Goal: Task Accomplishment & Management: Manage account settings

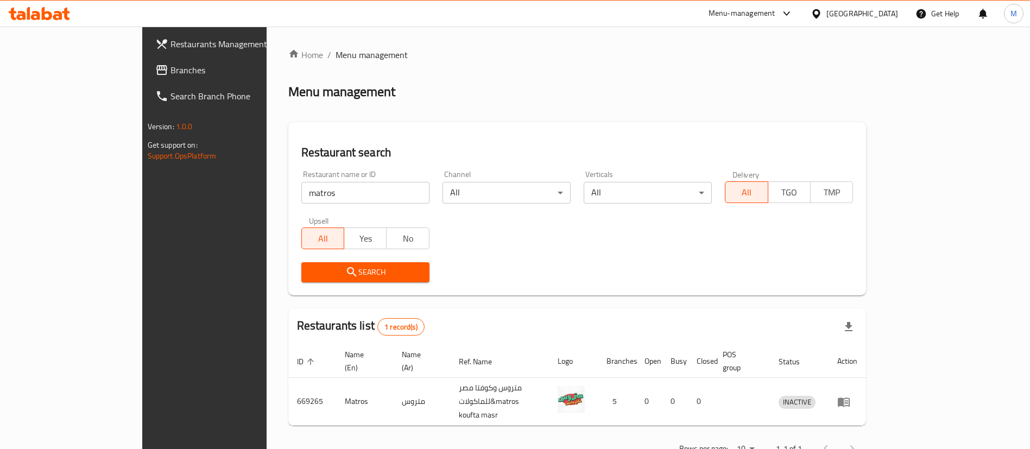
scroll to position [12, 0]
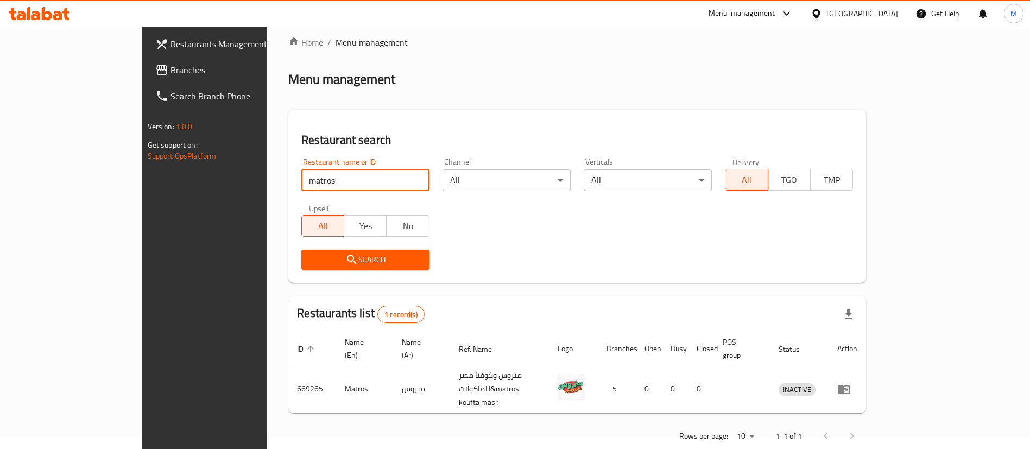
click at [301, 179] on input "matros" at bounding box center [365, 180] width 128 height 22
click at [301, 179] on input "d" at bounding box center [365, 180] width 128 height 22
type input "dahan"
click button "Search" at bounding box center [365, 260] width 128 height 20
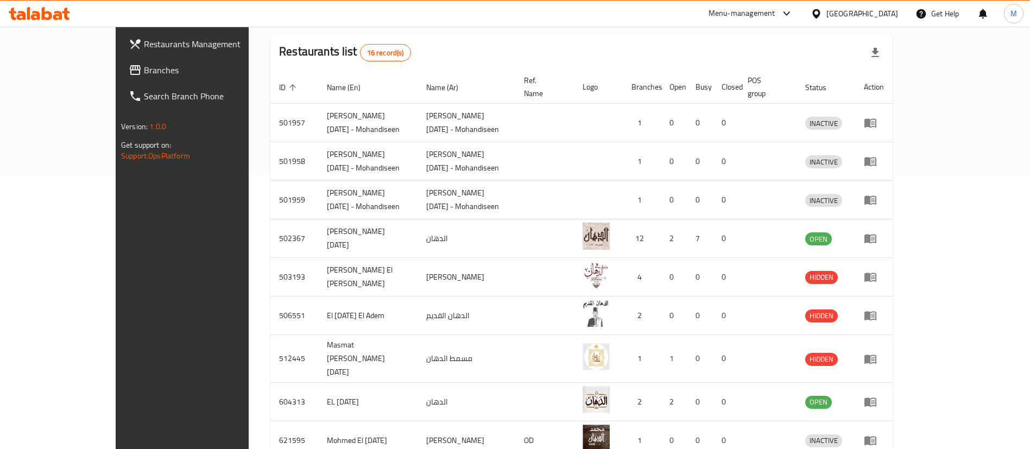
scroll to position [361, 0]
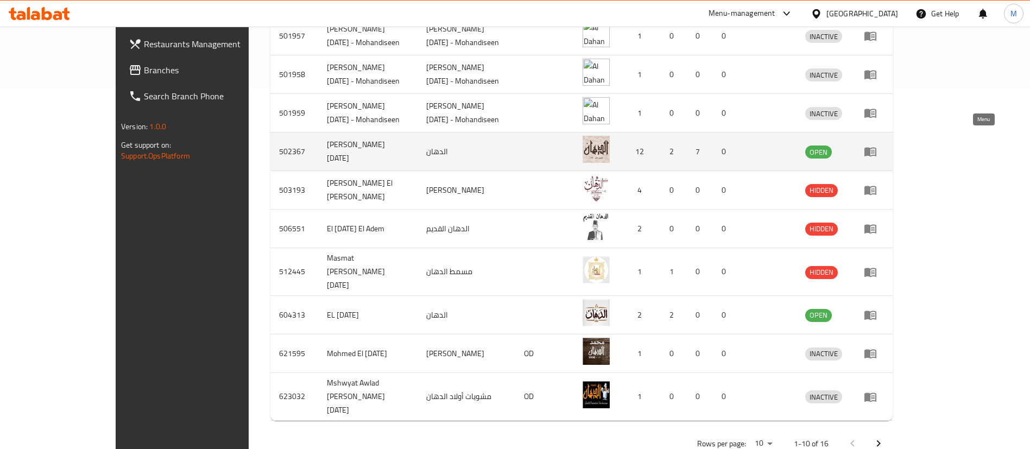
click at [877, 145] on icon "enhanced table" at bounding box center [870, 151] width 13 height 13
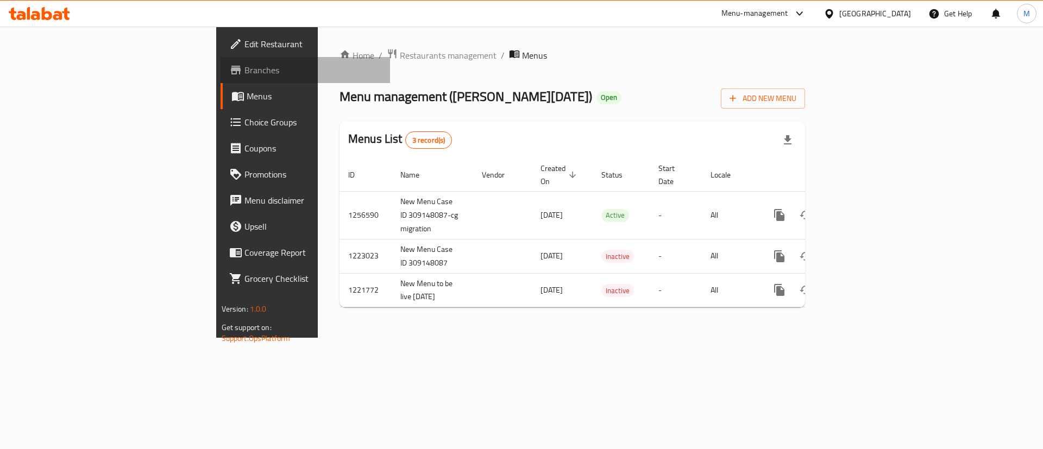
click at [244, 71] on span "Branches" at bounding box center [312, 70] width 137 height 13
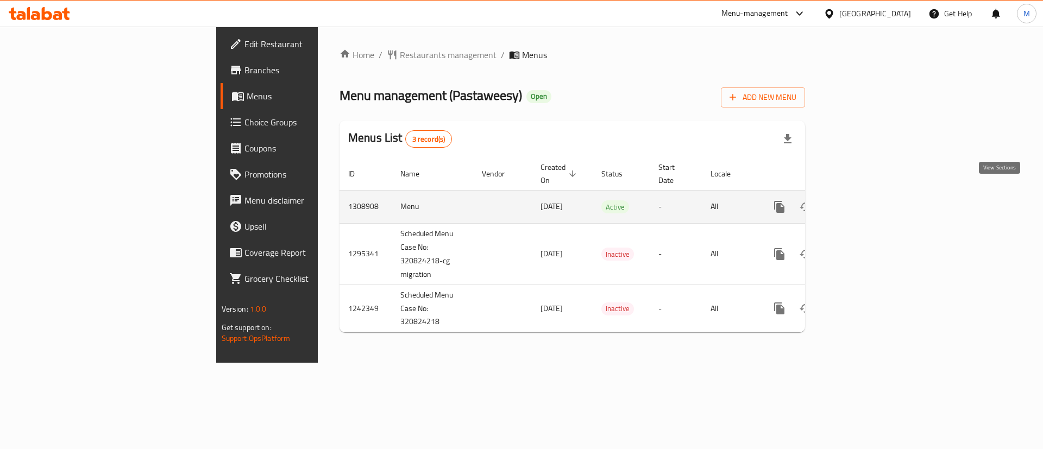
click at [864, 200] on icon "enhanced table" at bounding box center [857, 206] width 13 height 13
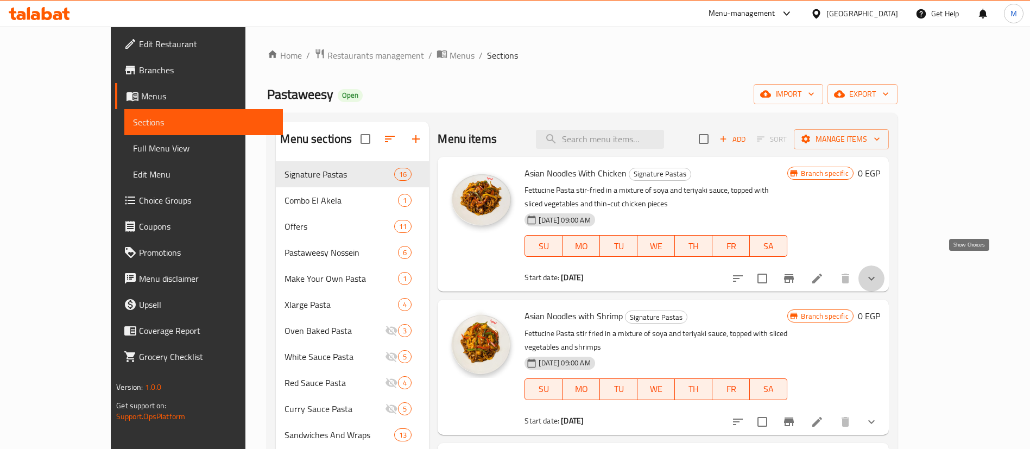
click at [878, 272] on icon "show more" at bounding box center [871, 278] width 13 height 13
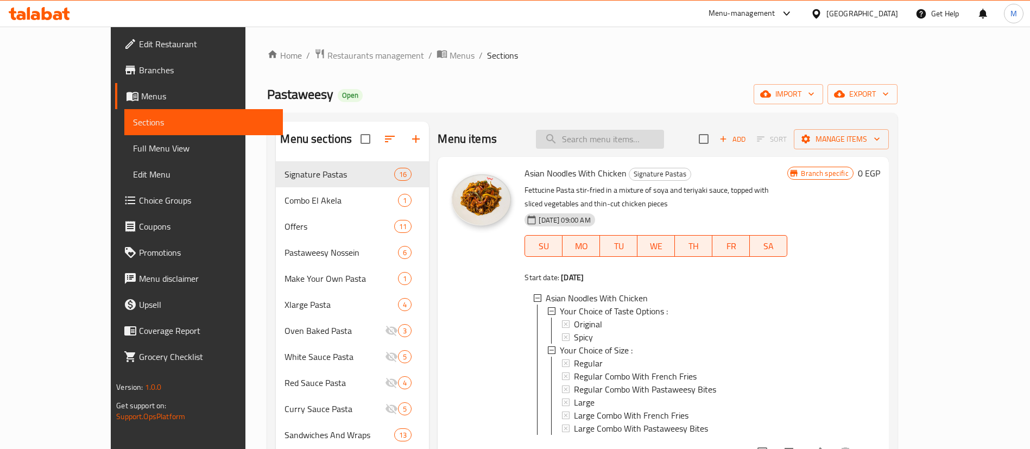
click at [664, 143] on input "search" at bounding box center [600, 139] width 128 height 19
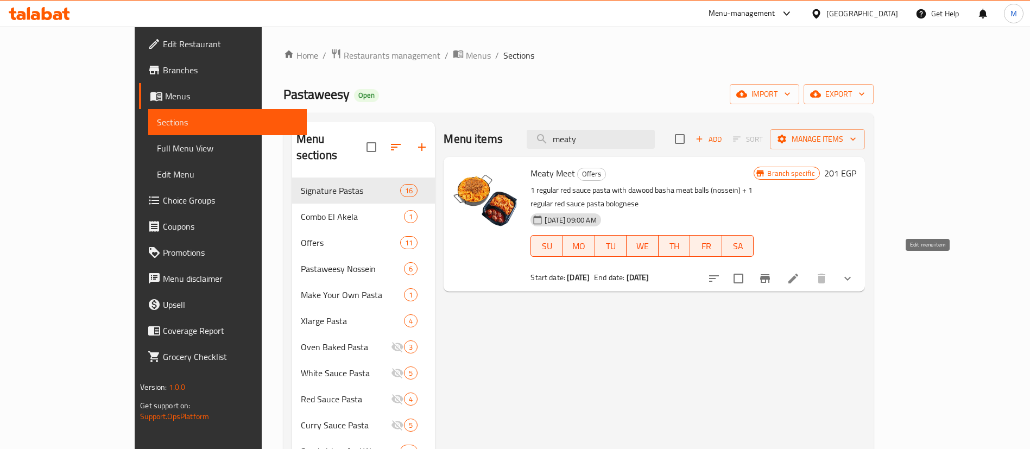
type input "meaty"
click at [800, 272] on icon at bounding box center [793, 278] width 13 height 13
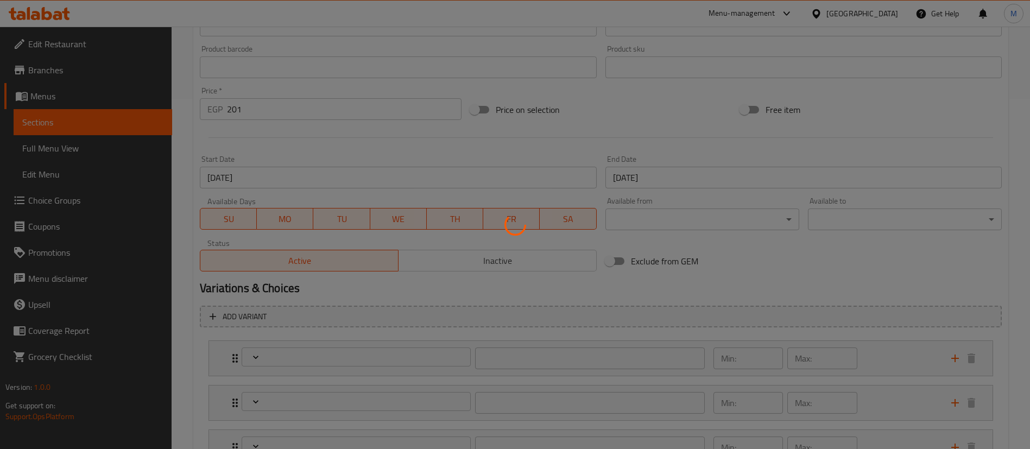
scroll to position [486, 0]
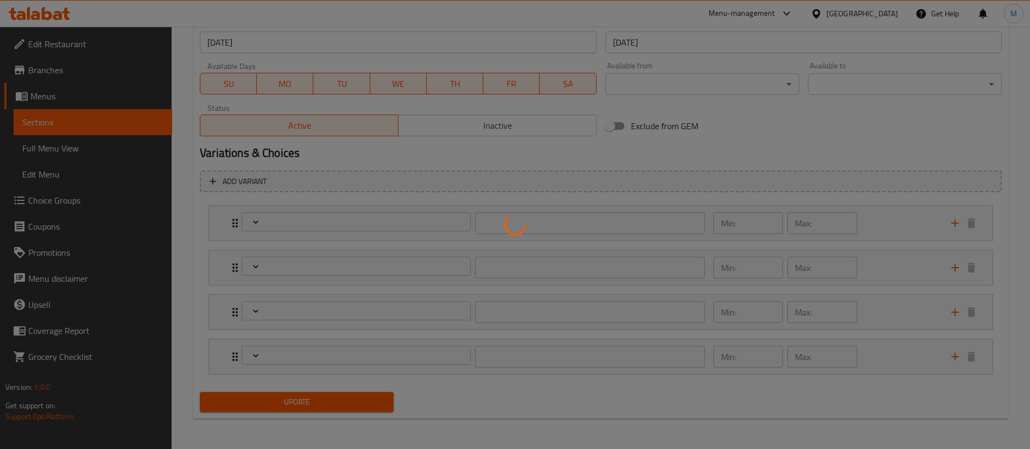
type input "إختيارك من ال[PERSON_NAME]:"
type input "1"
type input "إختيارك من الباستا الثانية:"
type input "1"
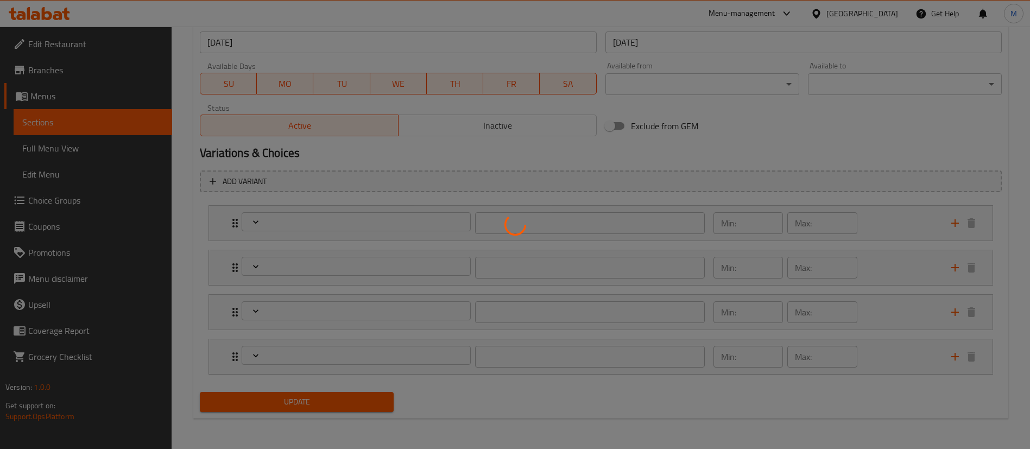
type input "1"
type input "إختيارك من طعم ال[PERSON_NAME]:"
type input "1"
type input "إختيارك من طعم الباستا الثانية:"
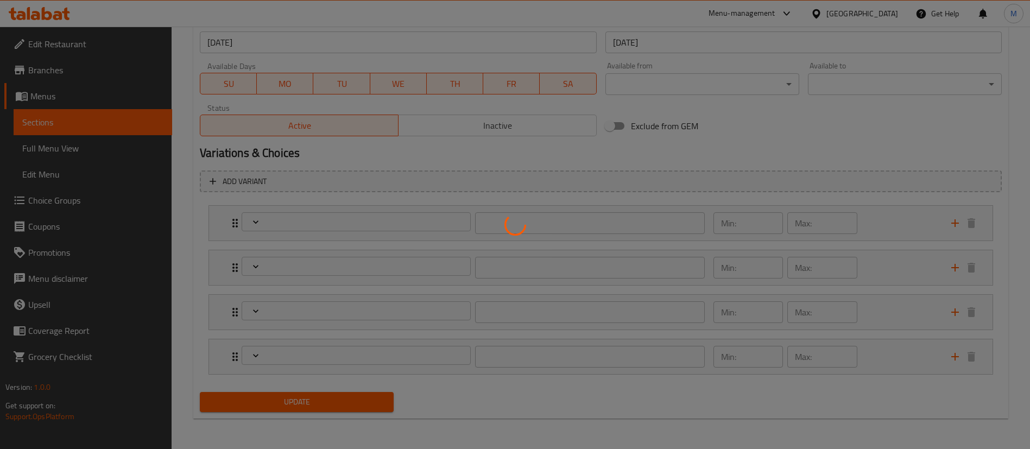
type input "1"
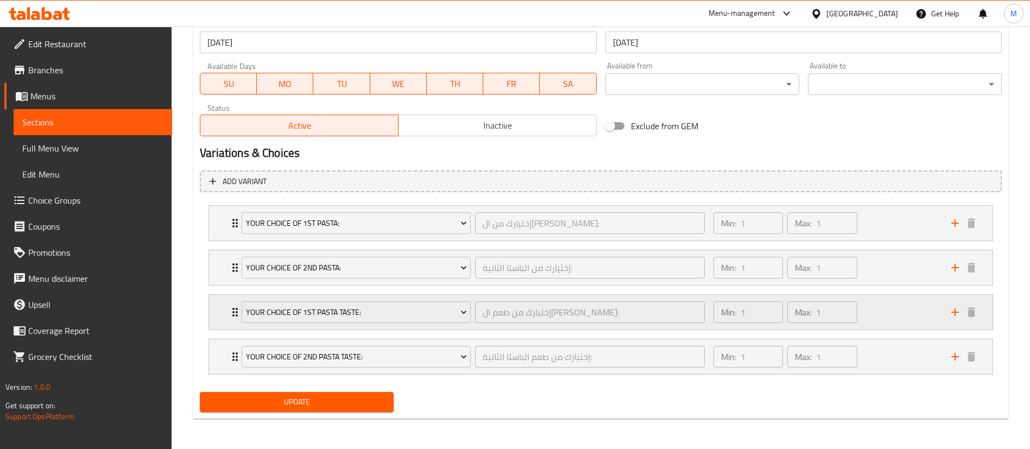
click at [219, 317] on div "Your Choice Of 1st Pasta Taste: إختيارك من طعم الباستا الأولي: ​ Min: 1 ​ Max: …" at bounding box center [601, 312] width 784 height 35
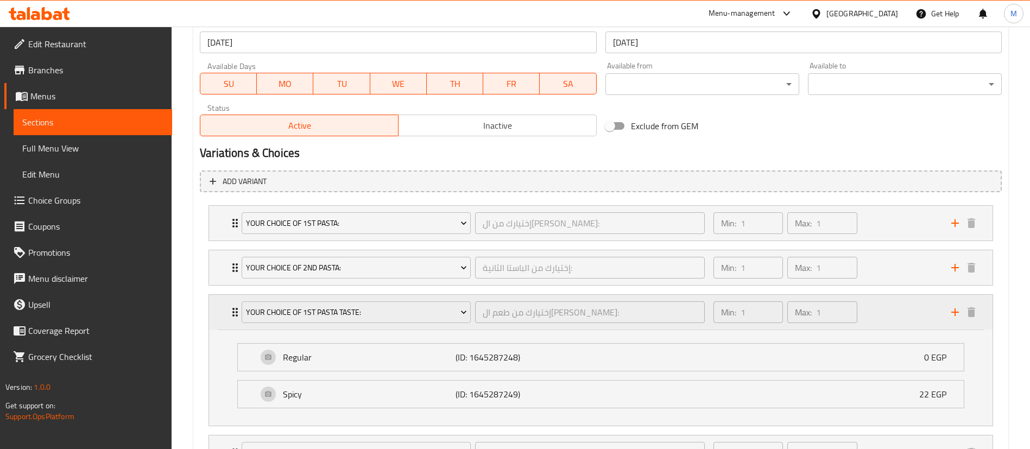
click at [219, 317] on div "Your Choice Of 1st Pasta Taste: إختيارك من طعم الباستا الأولي: ​ Min: 1 ​ Max: …" at bounding box center [601, 312] width 784 height 35
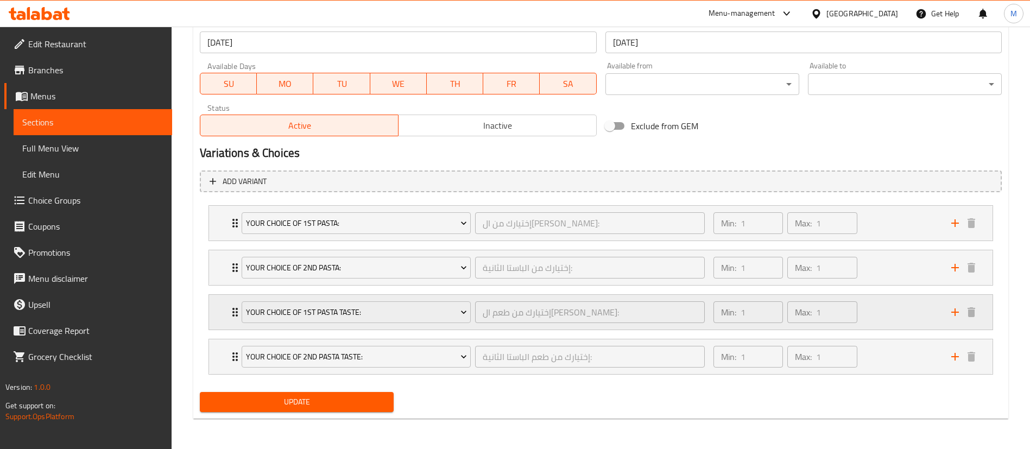
click at [219, 317] on div "Your Choice Of 1st Pasta Taste: إختيارك من طعم الباستا الأولي: ​ Min: 1 ​ Max: …" at bounding box center [601, 312] width 784 height 35
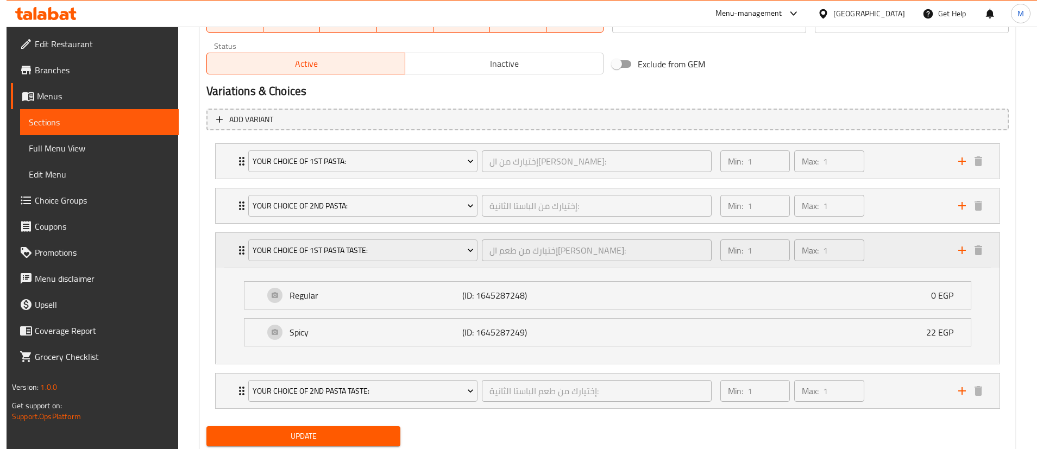
scroll to position [549, 0]
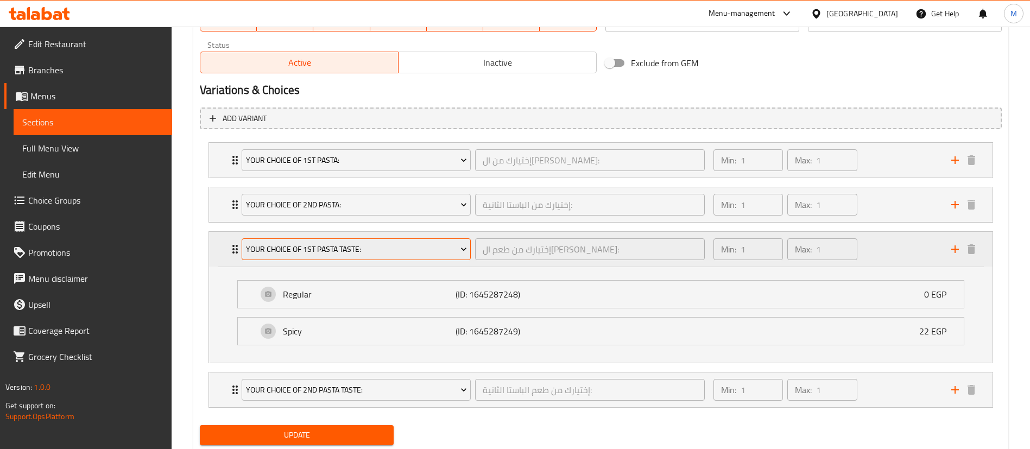
click at [357, 243] on span "Your Choice Of 1st Pasta Taste:" at bounding box center [356, 250] width 221 height 14
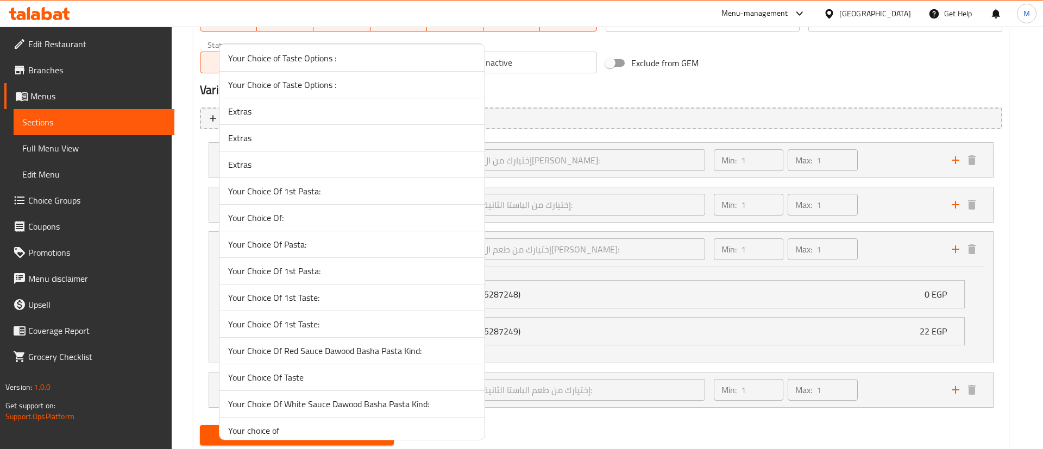
scroll to position [893, 0]
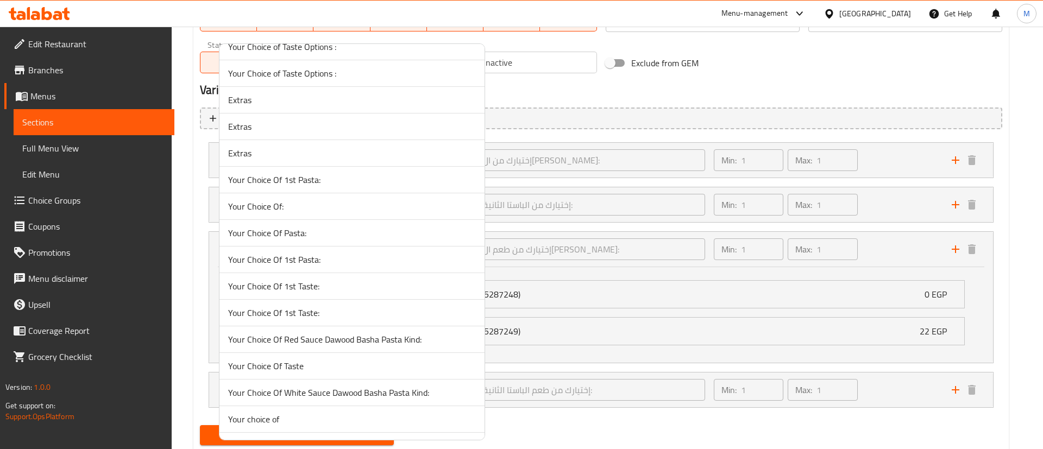
click at [339, 285] on span "Your Choice Of 1st Taste:" at bounding box center [352, 286] width 248 height 13
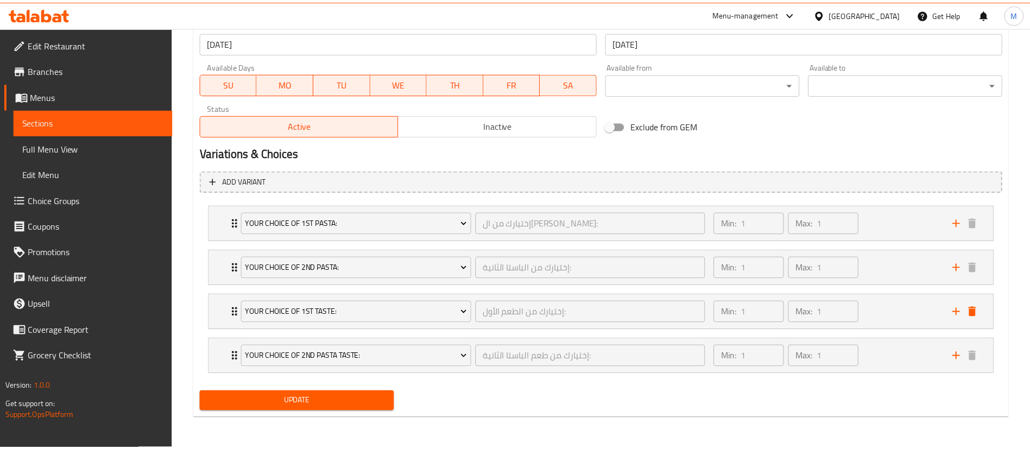
scroll to position [486, 0]
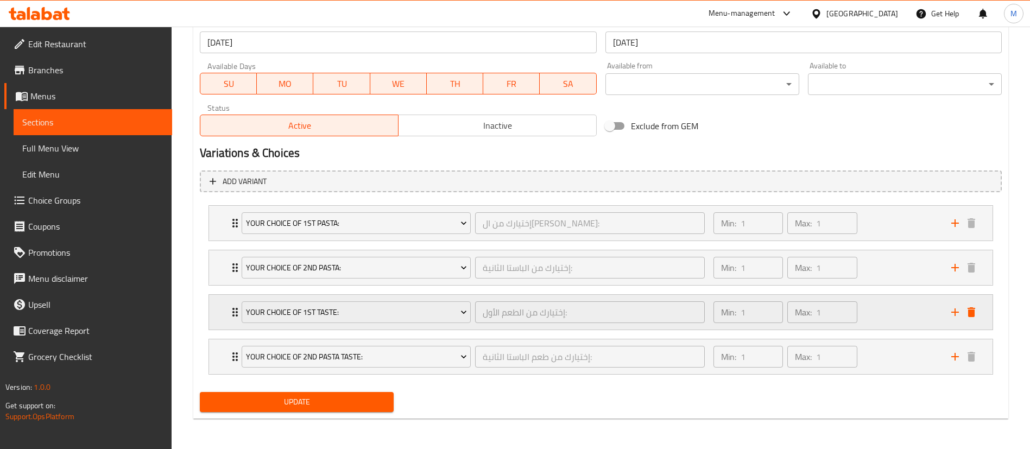
click at [229, 313] on icon "Expand" at bounding box center [235, 312] width 13 height 13
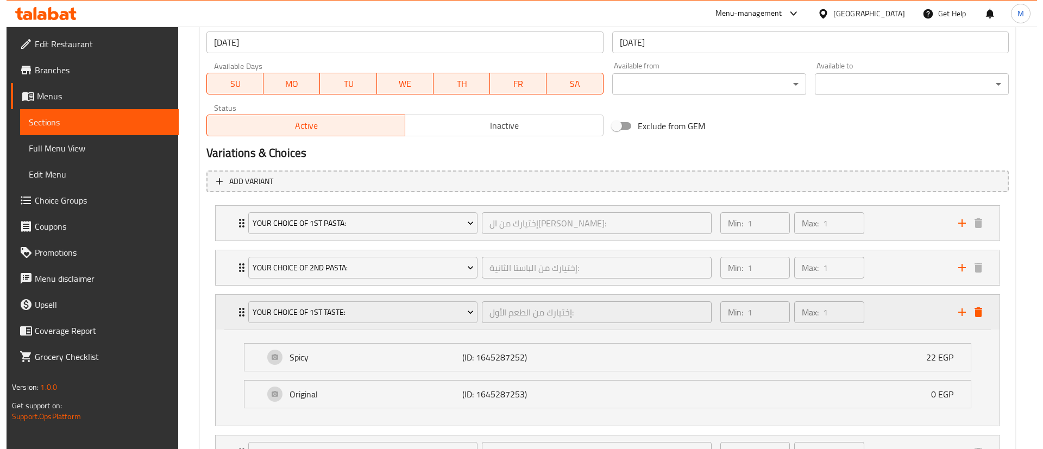
scroll to position [549, 0]
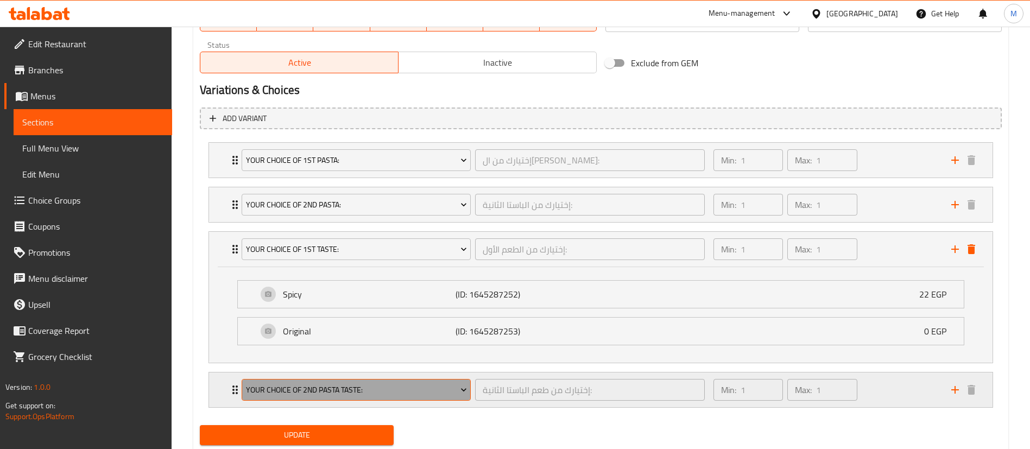
click at [362, 400] on button "Your Choice Of 2nd Pasta Taste:" at bounding box center [356, 390] width 229 height 22
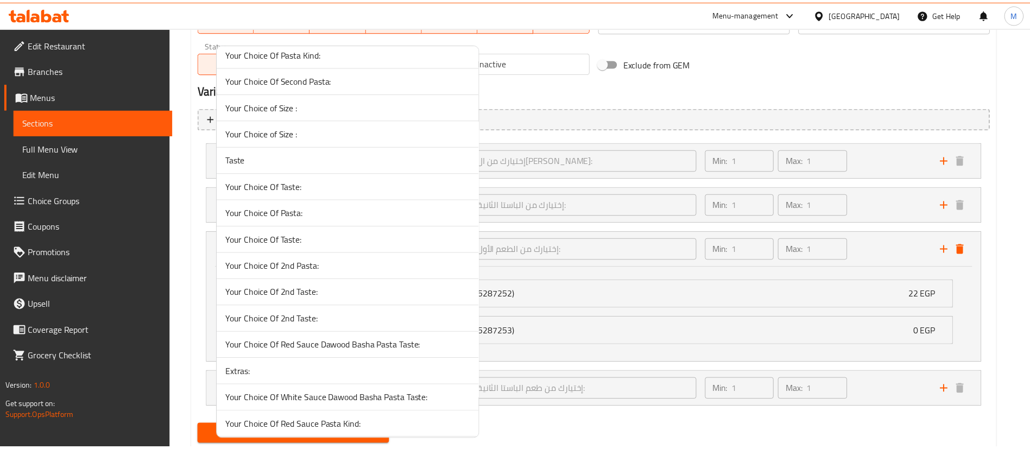
scroll to position [2863, 0]
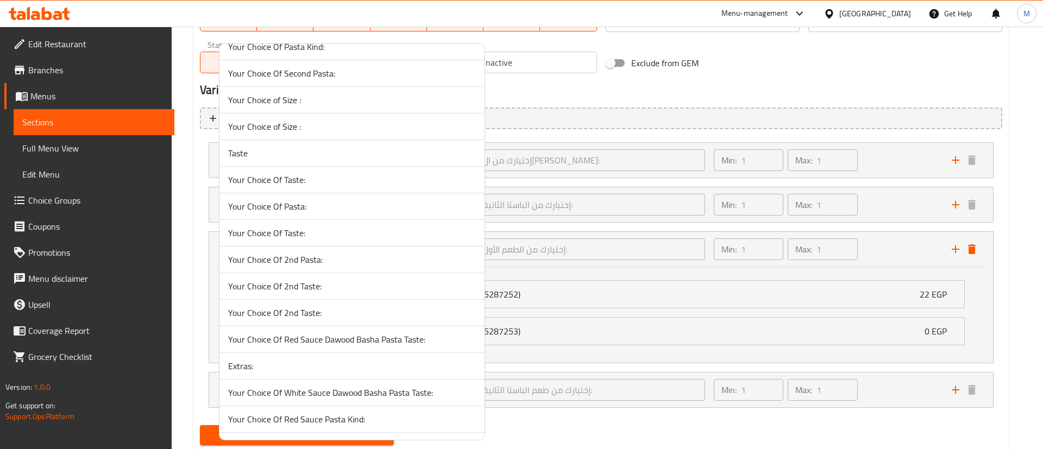
click at [299, 288] on span "Your Choice Of 2nd Taste:" at bounding box center [352, 286] width 248 height 13
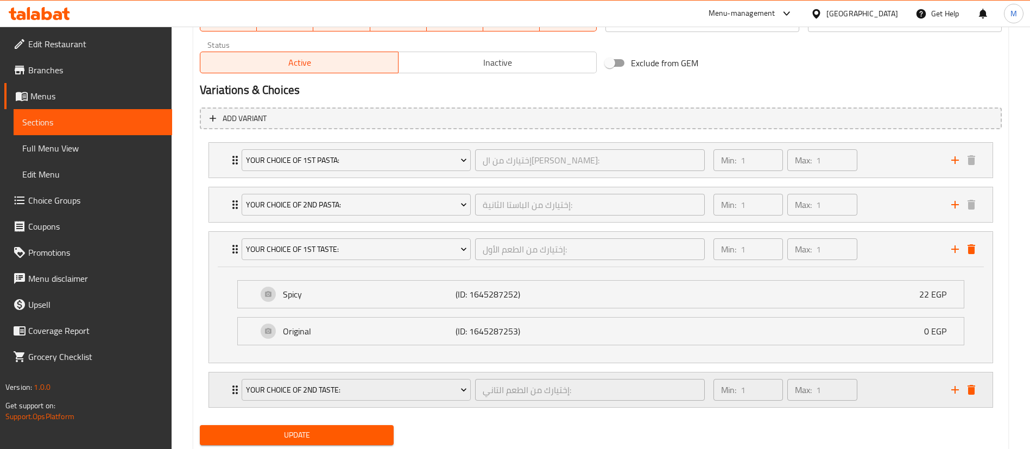
click at [234, 399] on div "Your Choice Of 2nd Taste: إختيارك من الطعم التاني: ​ Min: 1 ​ Max: 1 ​" at bounding box center [604, 390] width 751 height 35
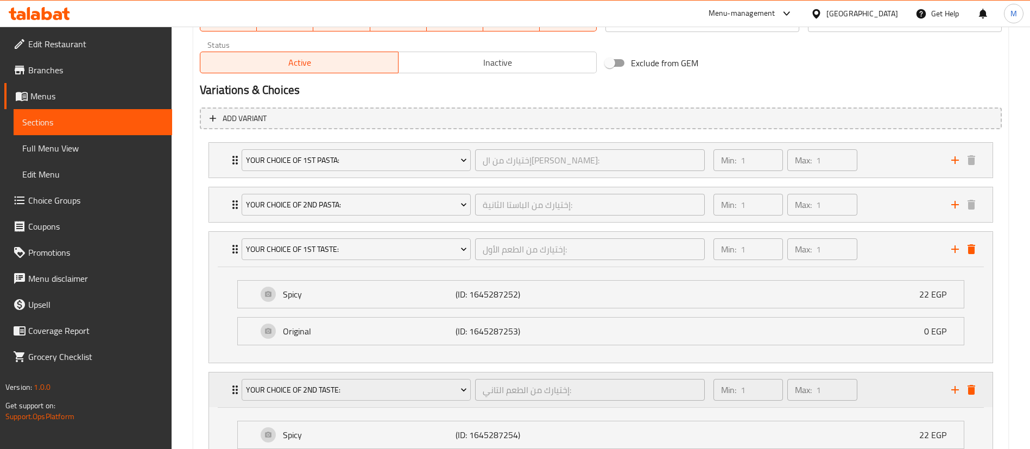
scroll to position [678, 0]
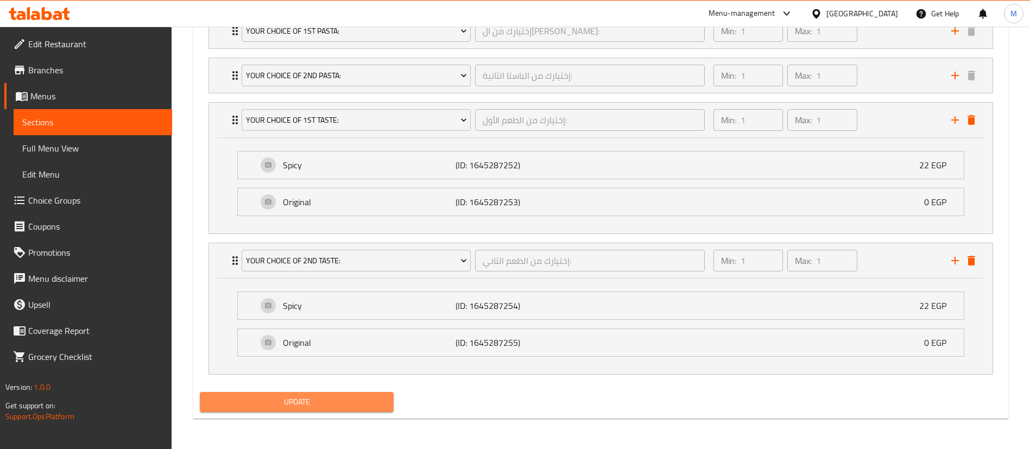
click at [292, 402] on span "Update" at bounding box center [297, 402] width 177 height 14
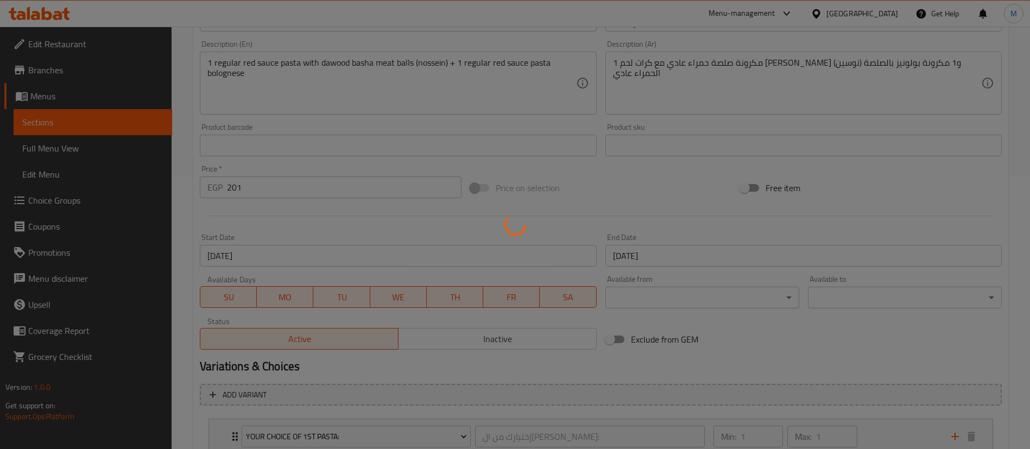
scroll to position [0, 0]
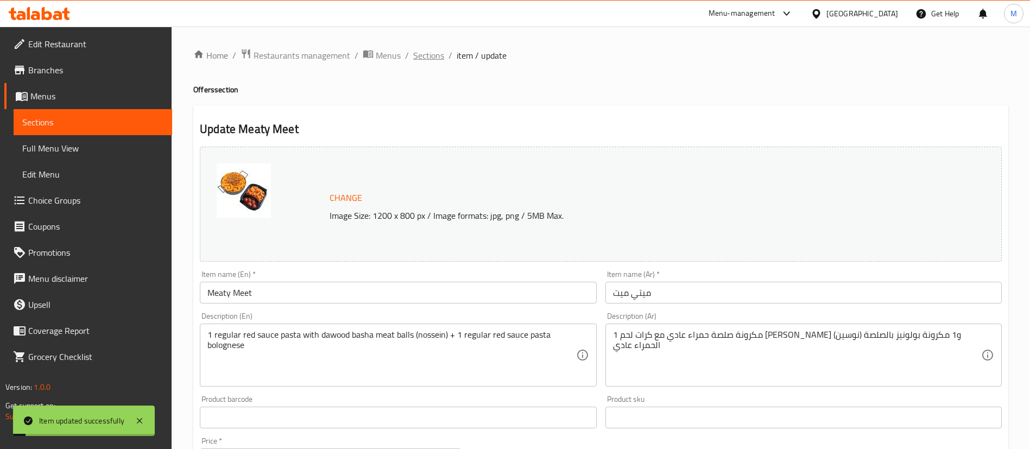
click at [434, 54] on span "Sections" at bounding box center [428, 55] width 31 height 13
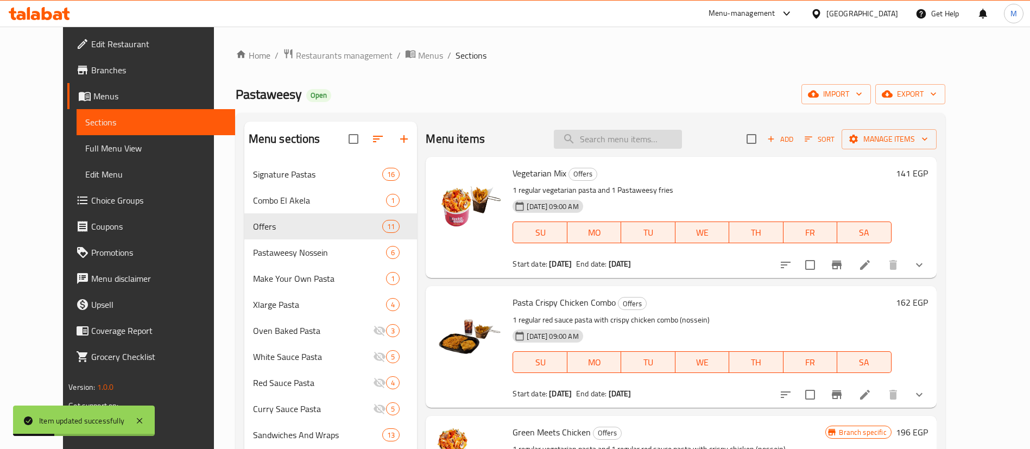
click at [638, 135] on input "search" at bounding box center [618, 139] width 128 height 19
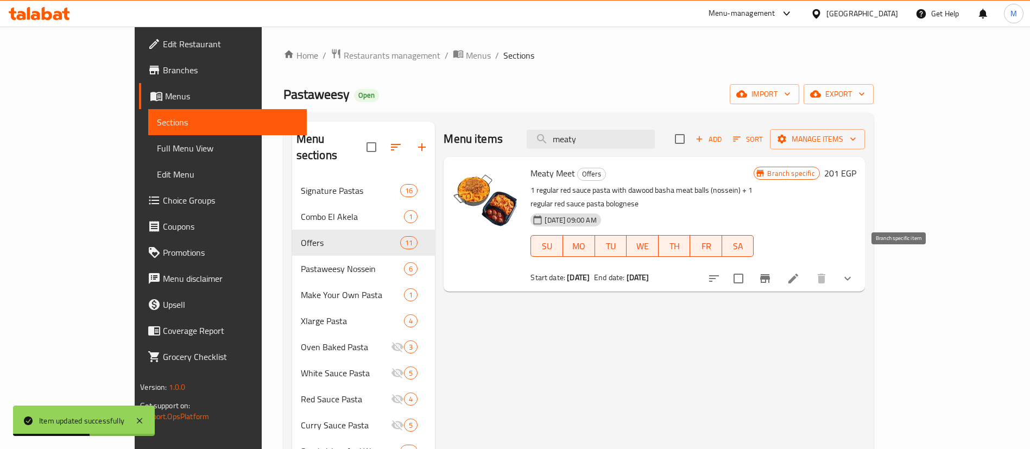
type input "meaty"
click at [770, 274] on icon "Branch-specific-item" at bounding box center [765, 278] width 10 height 9
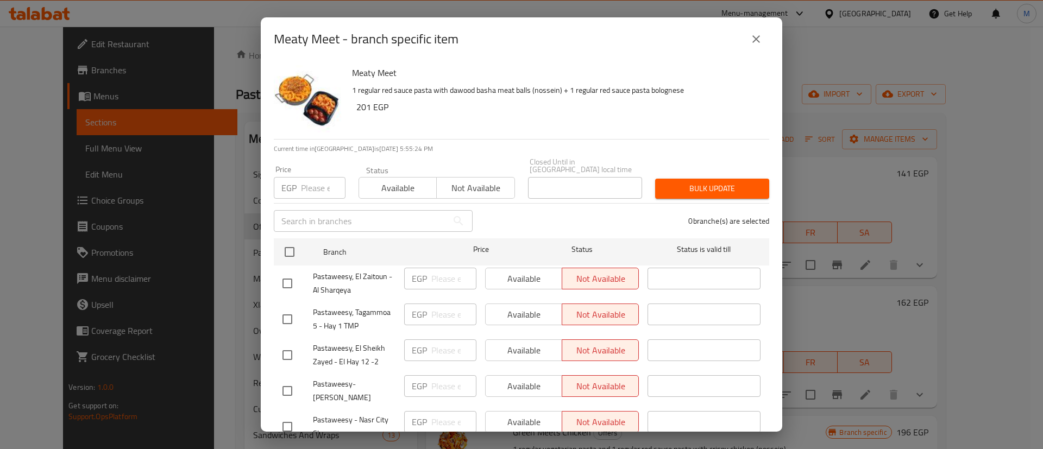
click at [419, 180] on span "Available" at bounding box center [397, 188] width 69 height 16
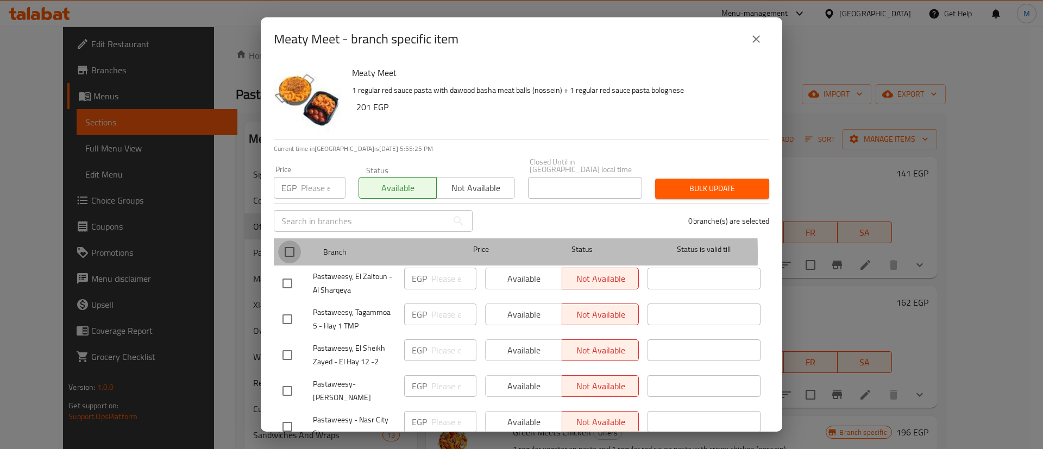
click at [290, 247] on input "checkbox" at bounding box center [289, 252] width 23 height 23
checkbox input "true"
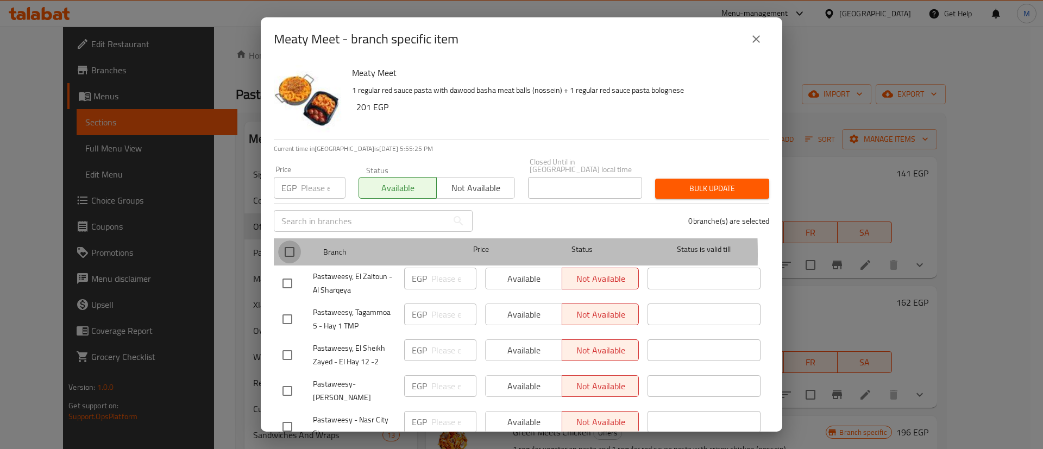
checkbox input "true"
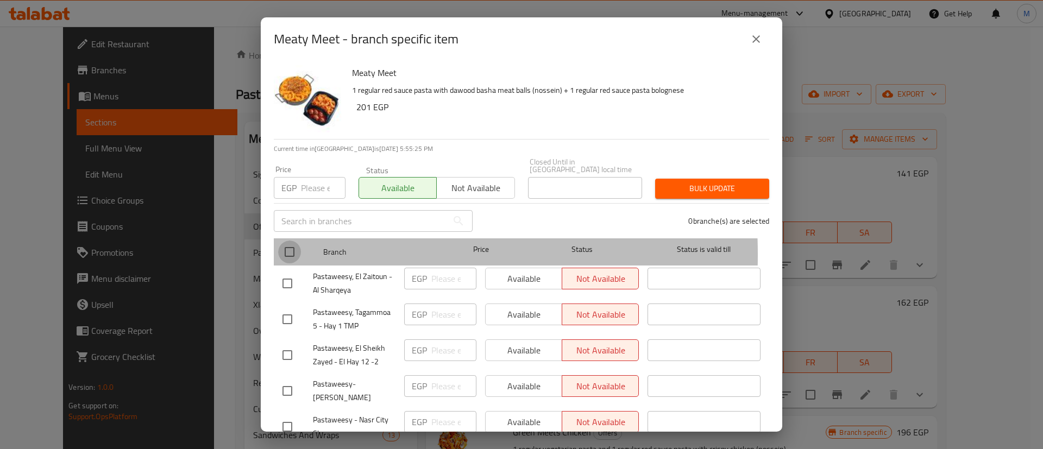
checkbox input "true"
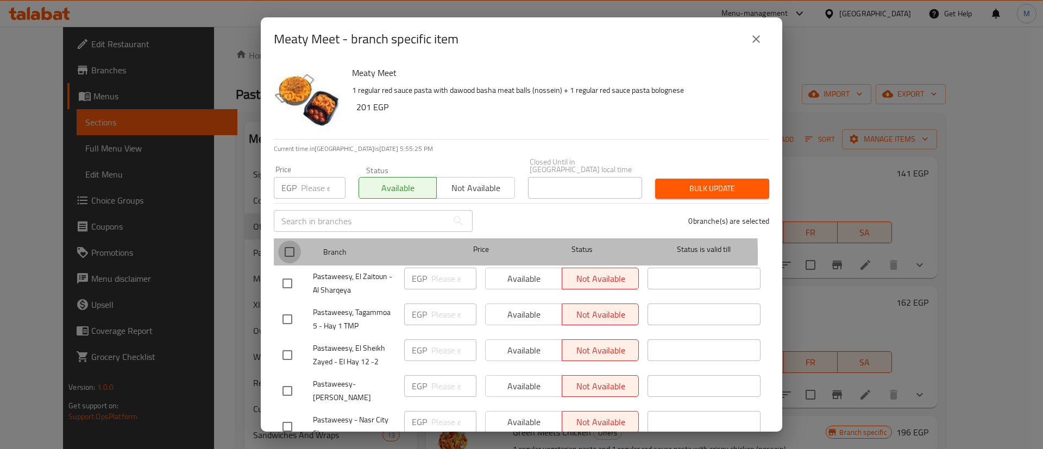
checkbox input "true"
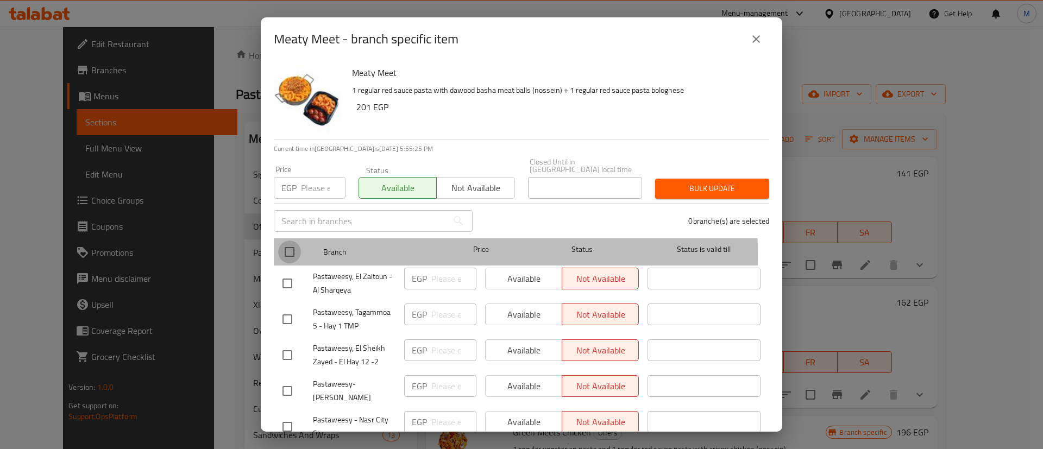
checkbox input "true"
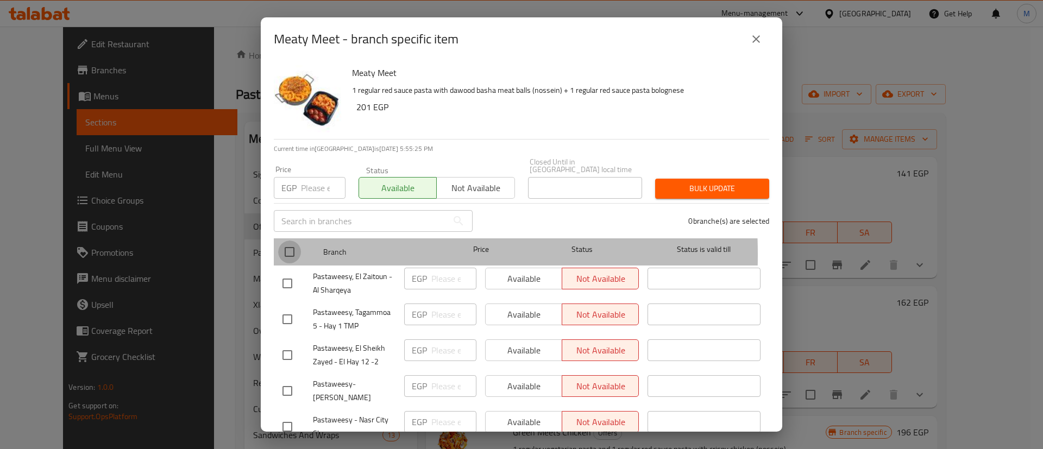
checkbox input "true"
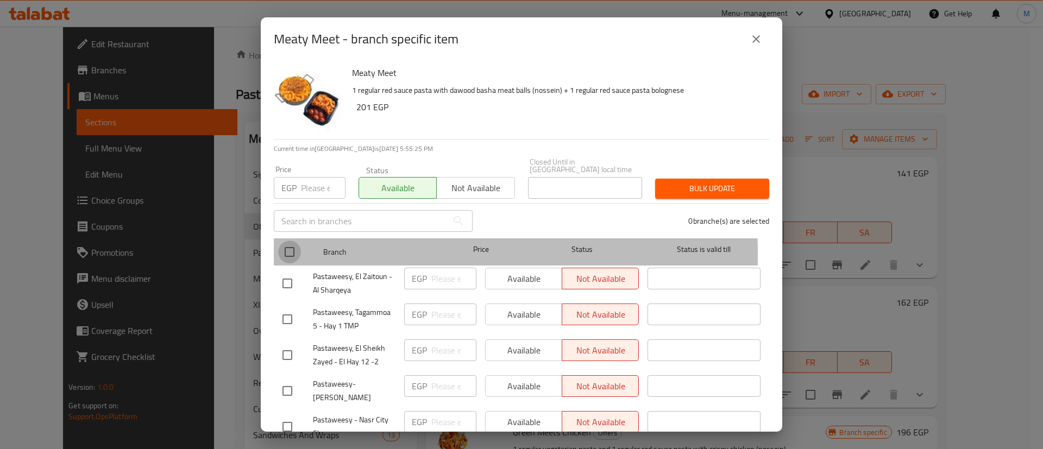
checkbox input "true"
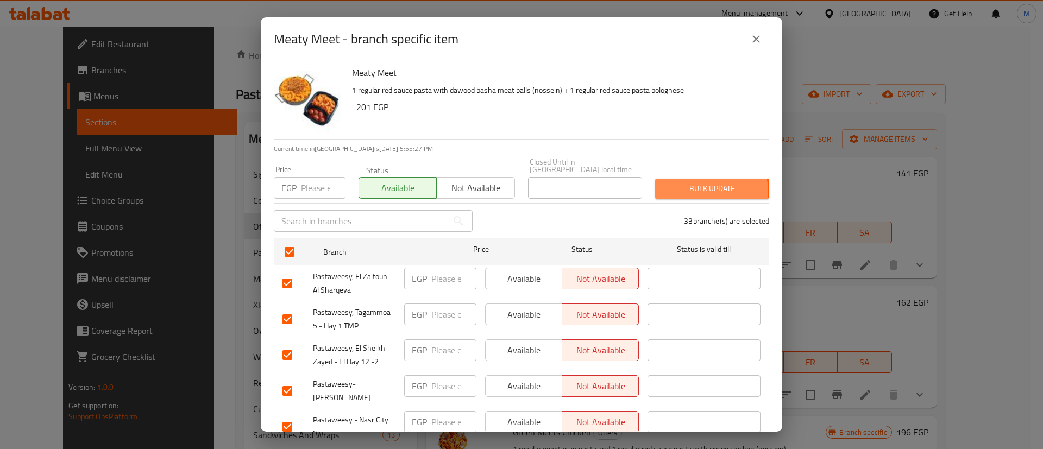
click at [696, 184] on span "Bulk update" at bounding box center [712, 189] width 97 height 14
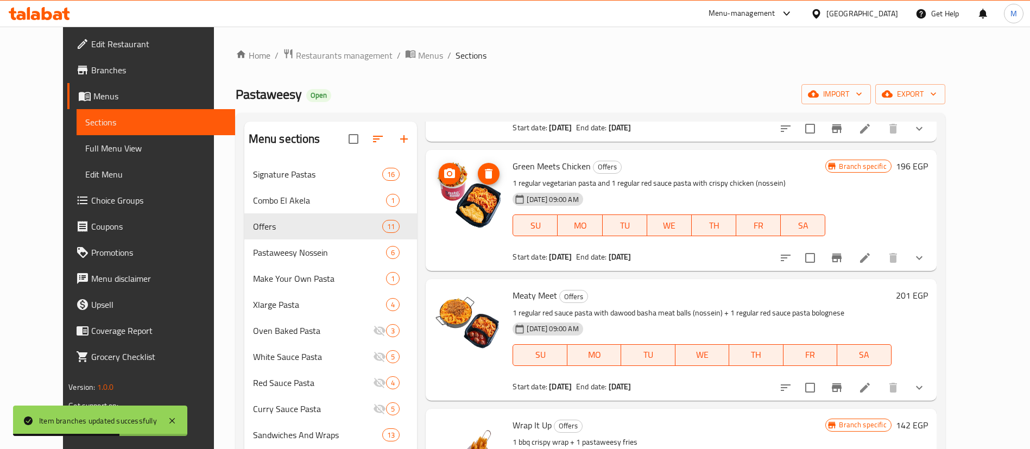
scroll to position [265, 0]
